Goal: Entertainment & Leisure: Consume media (video, audio)

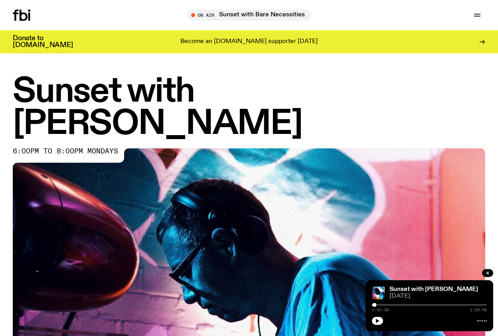
click at [374, 317] on div at bounding box center [429, 321] width 115 height 10
click at [376, 322] on icon "button" at bounding box center [377, 321] width 5 height 5
click at [374, 304] on div at bounding box center [374, 305] width 4 height 4
click at [377, 321] on icon "button" at bounding box center [378, 321] width 4 height 4
click at [378, 322] on icon "button" at bounding box center [377, 321] width 5 height 5
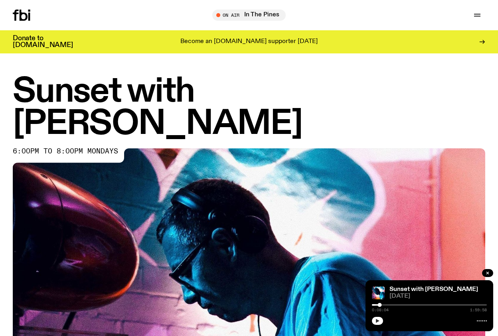
click at [382, 322] on button "button" at bounding box center [377, 321] width 11 height 8
click at [380, 307] on div at bounding box center [380, 305] width 4 height 4
click at [380, 322] on button "button" at bounding box center [377, 321] width 11 height 8
